Goal: Find specific page/section: Find specific page/section

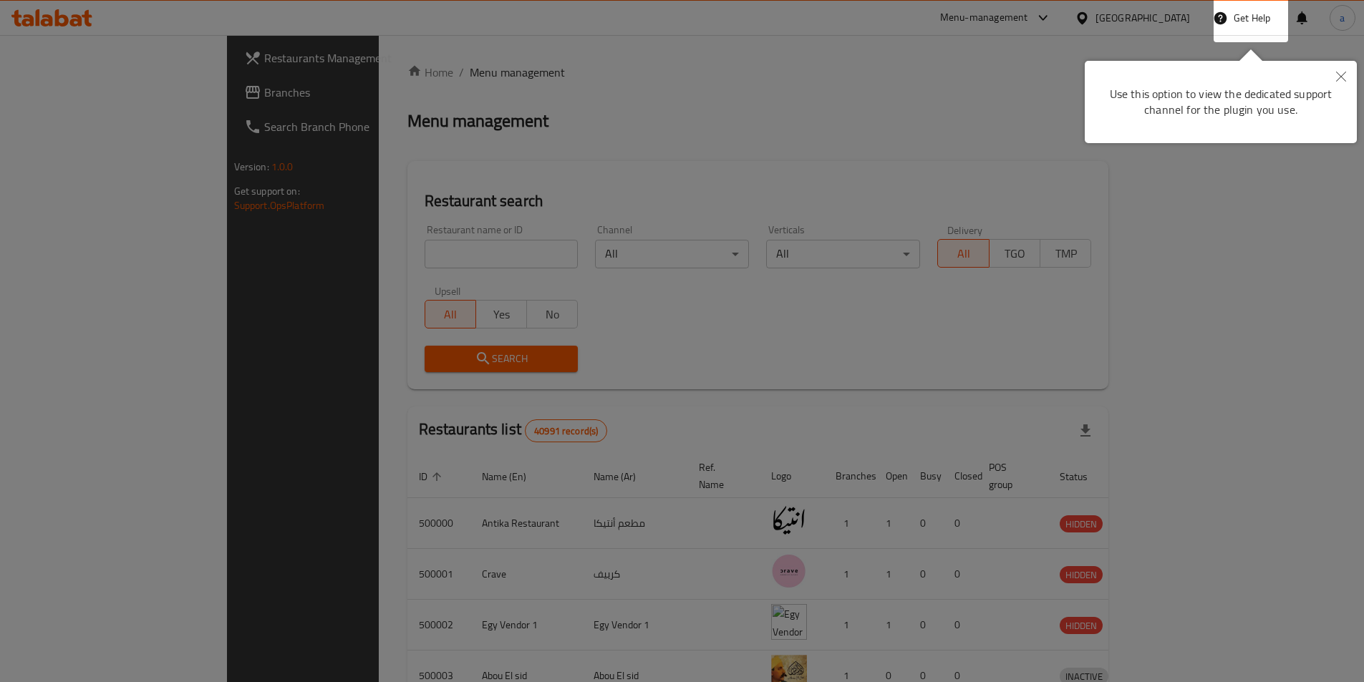
click at [1344, 72] on icon "Close" at bounding box center [1341, 77] width 10 height 10
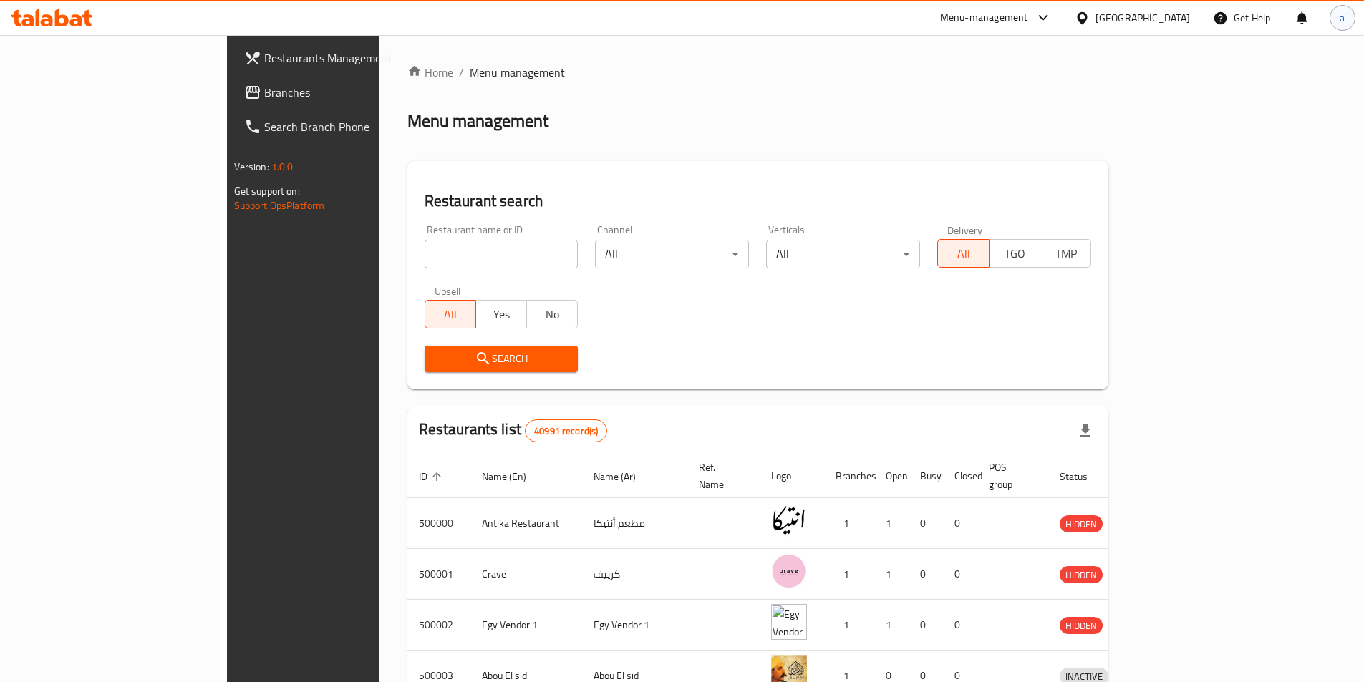
click at [1343, 25] on span "a" at bounding box center [1342, 18] width 5 height 16
click at [1002, 138] on div "Home / Menu management Menu management Restaurant search Restaurant name or ID …" at bounding box center [758, 560] width 702 height 992
click at [463, 256] on input "search" at bounding box center [502, 254] width 154 height 29
click at [1176, 23] on div "[GEOGRAPHIC_DATA]" at bounding box center [1142, 18] width 95 height 16
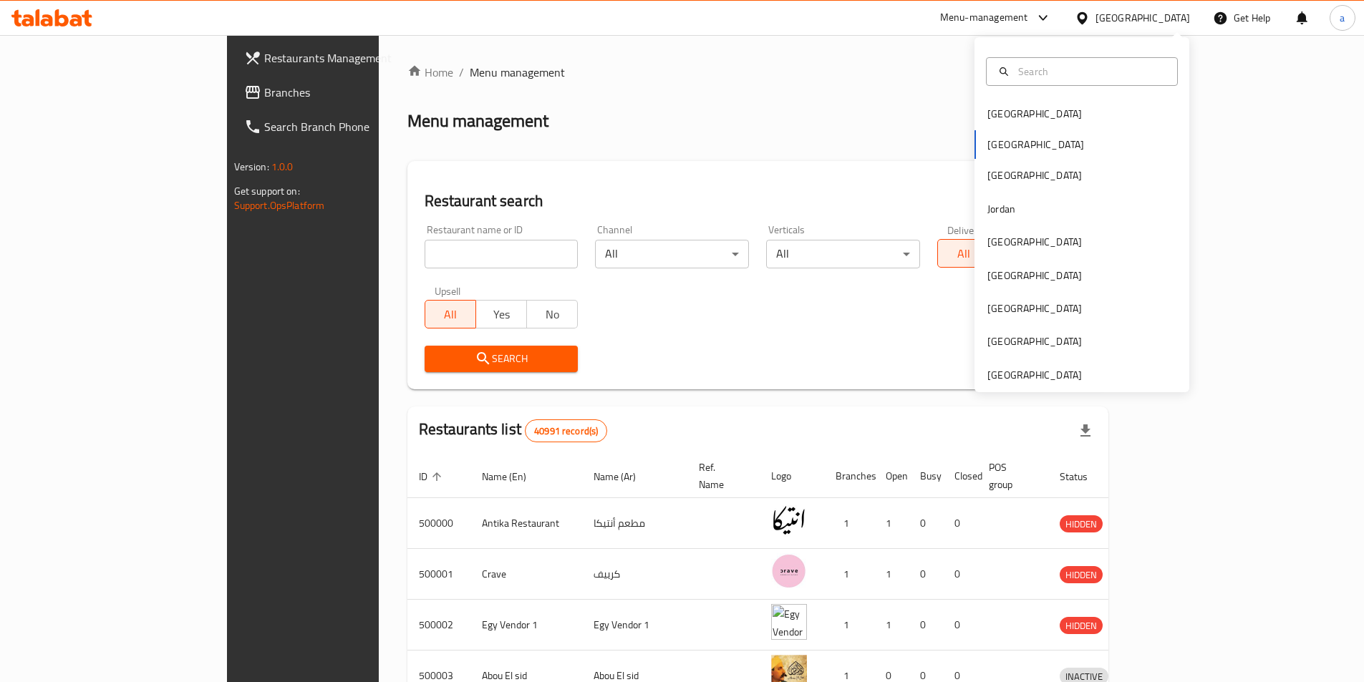
click at [1167, 23] on div "[GEOGRAPHIC_DATA]" at bounding box center [1142, 18] width 95 height 16
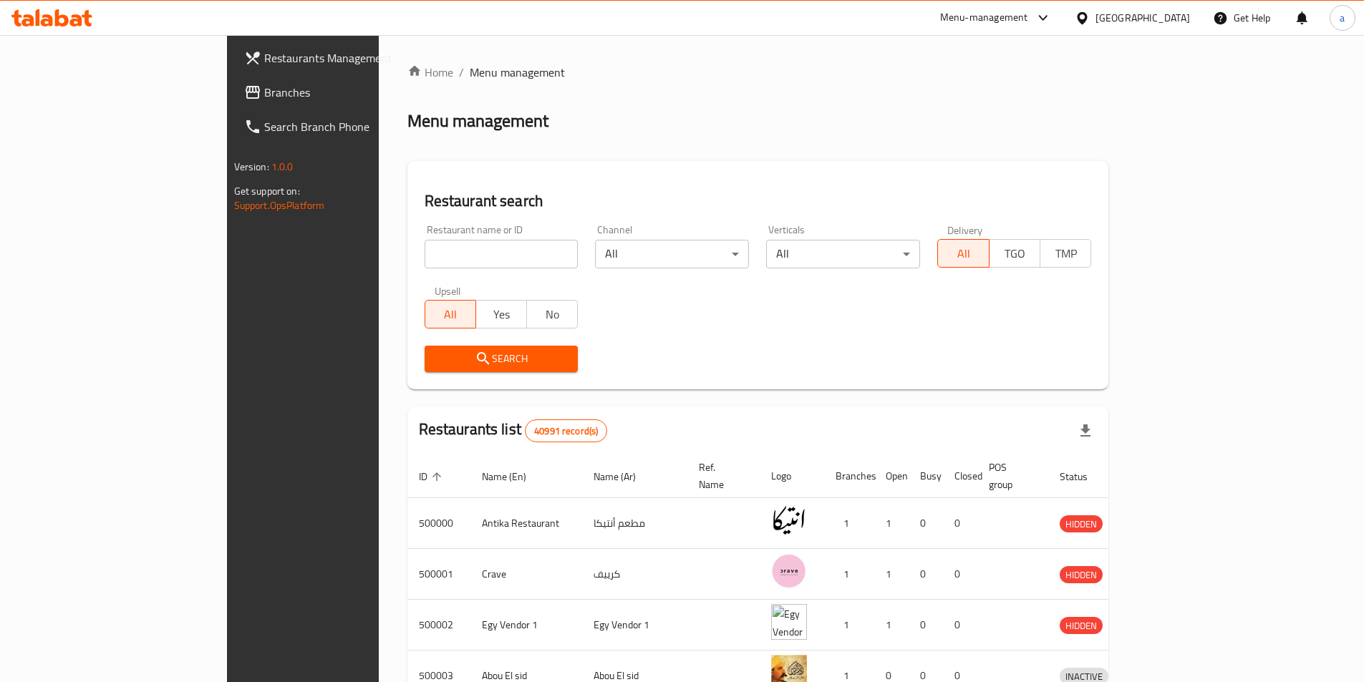
click at [474, 255] on input "search" at bounding box center [502, 254] width 154 height 29
click at [264, 88] on span "Branches" at bounding box center [353, 92] width 179 height 17
